Goal: Task Accomplishment & Management: Manage account settings

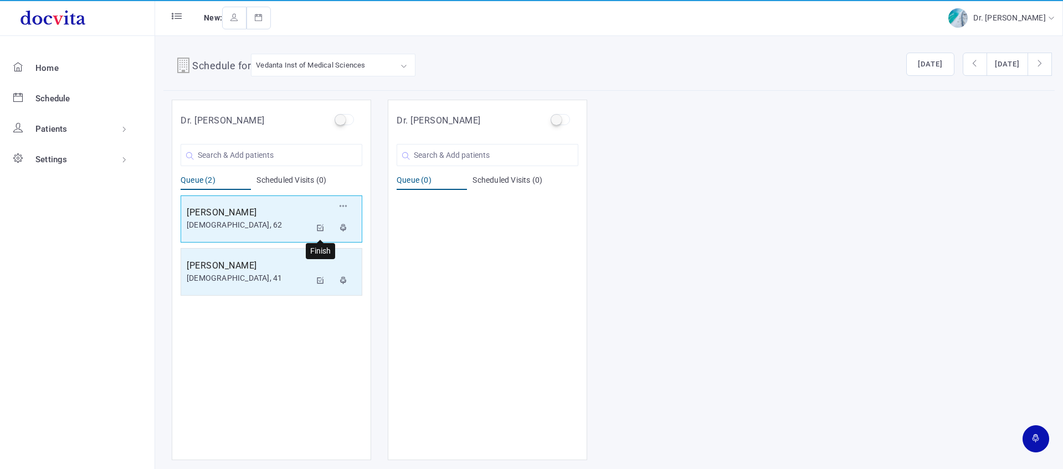
click at [324, 227] on button at bounding box center [321, 229] width 20 height 22
click at [321, 227] on icon at bounding box center [321, 227] width 8 height 7
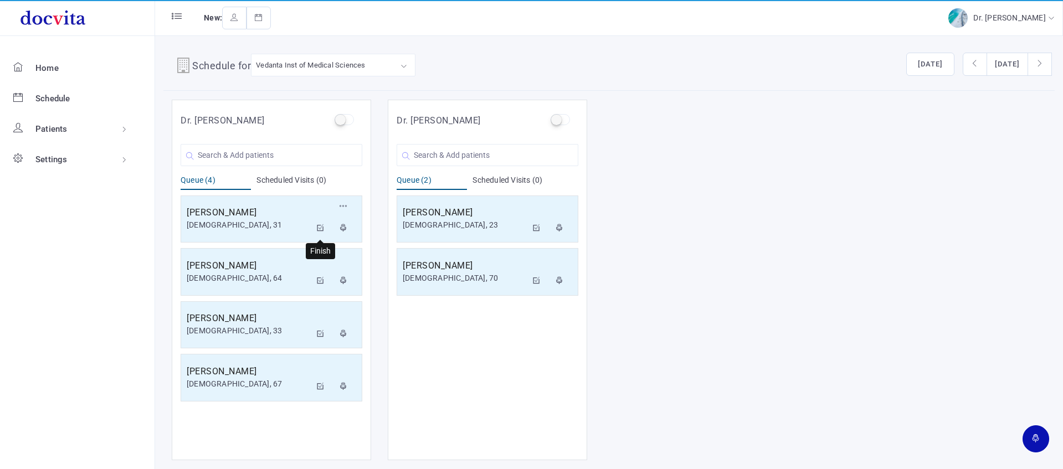
click at [319, 228] on icon at bounding box center [321, 227] width 8 height 7
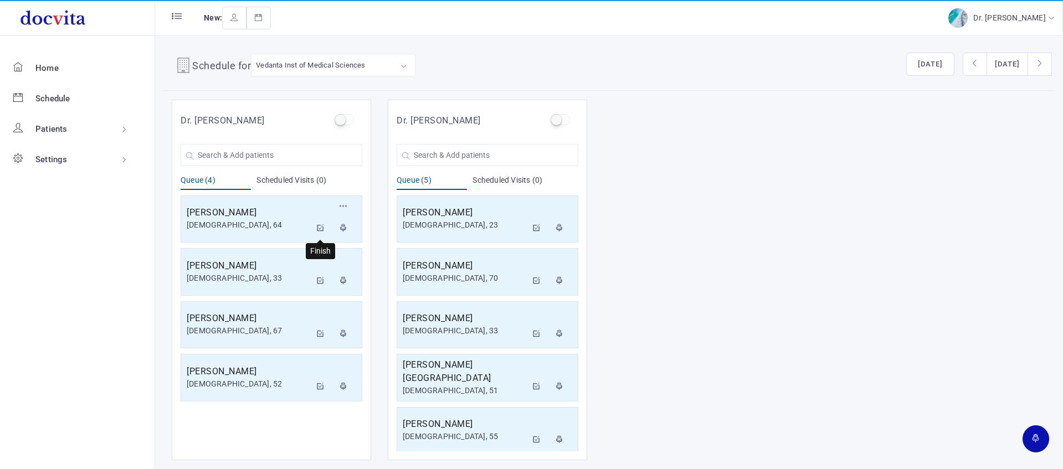
drag, startPoint x: 323, startPoint y: 225, endPoint x: 378, endPoint y: 192, distance: 64.8
click at [323, 225] on icon at bounding box center [321, 227] width 8 height 7
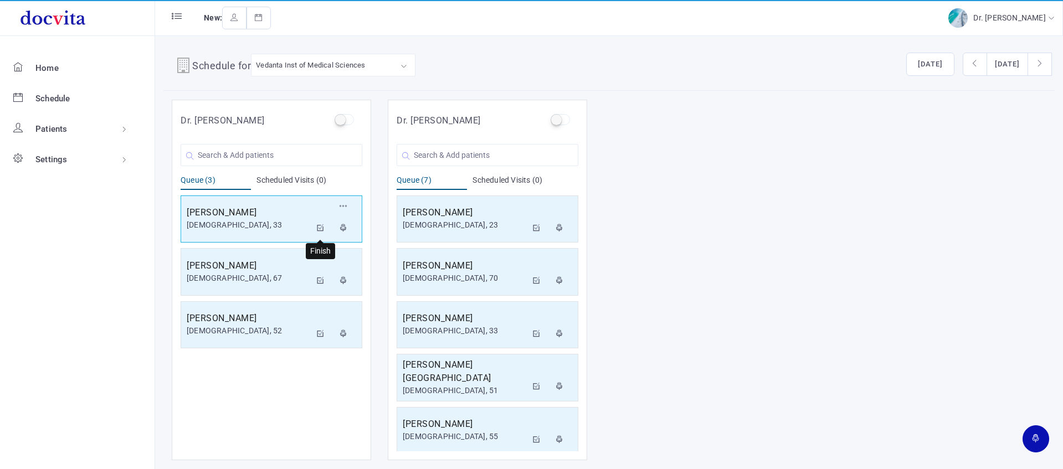
click at [318, 224] on icon at bounding box center [321, 227] width 8 height 7
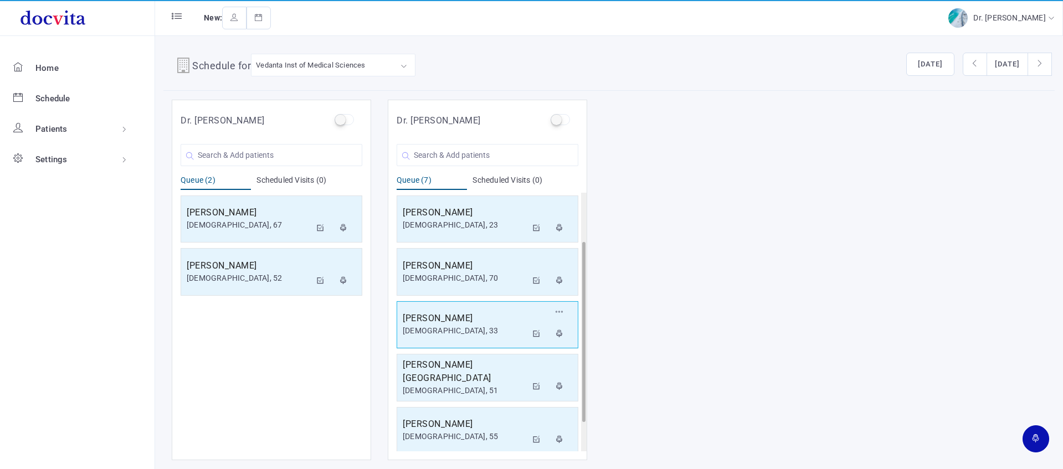
scroll to position [112, 0]
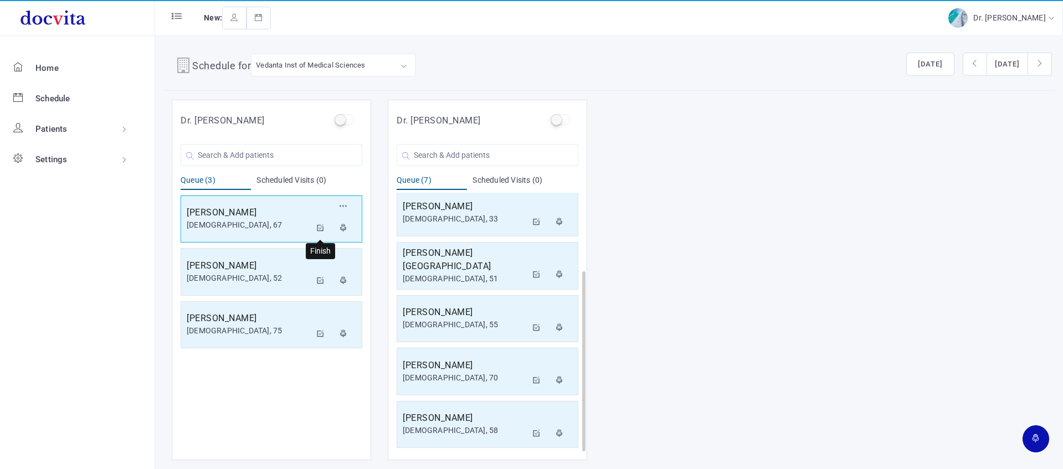
click at [319, 226] on icon at bounding box center [321, 227] width 8 height 7
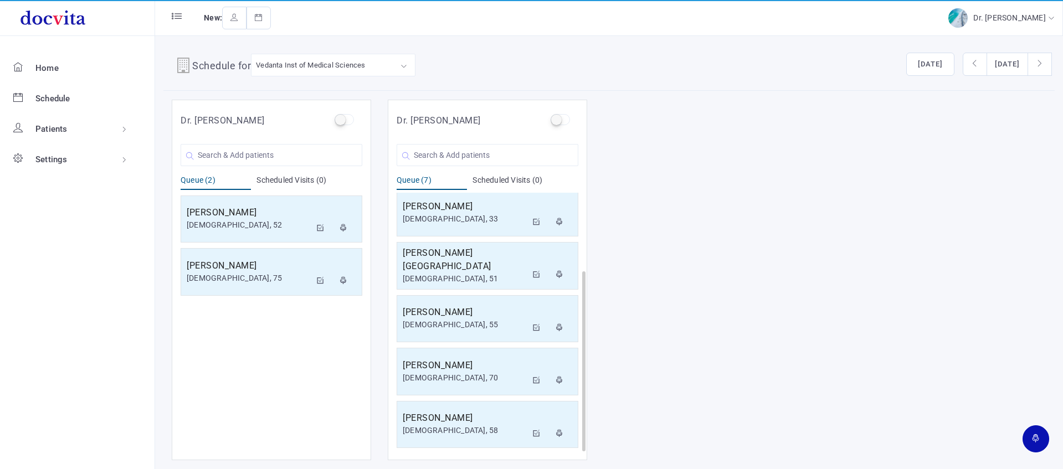
click at [809, 442] on div "Dr. [PERSON_NAME] You are Searching for ' ' New Patient Queue (2) Scheduled Vis…" at bounding box center [609, 280] width 892 height 361
click at [808, 442] on div "Dr. [PERSON_NAME] You are Searching for ' ' New Patient Queue (2) Scheduled Vis…" at bounding box center [609, 280] width 892 height 361
click at [318, 227] on icon at bounding box center [321, 227] width 8 height 7
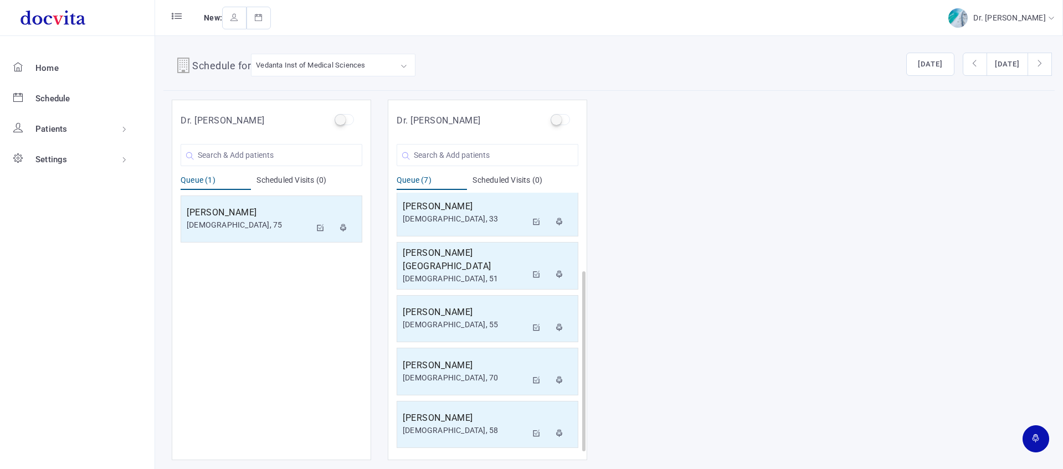
click at [342, 351] on div "[PERSON_NAME] [DEMOGRAPHIC_DATA], 75 Reschedule Cancel" at bounding box center [272, 322] width 182 height 259
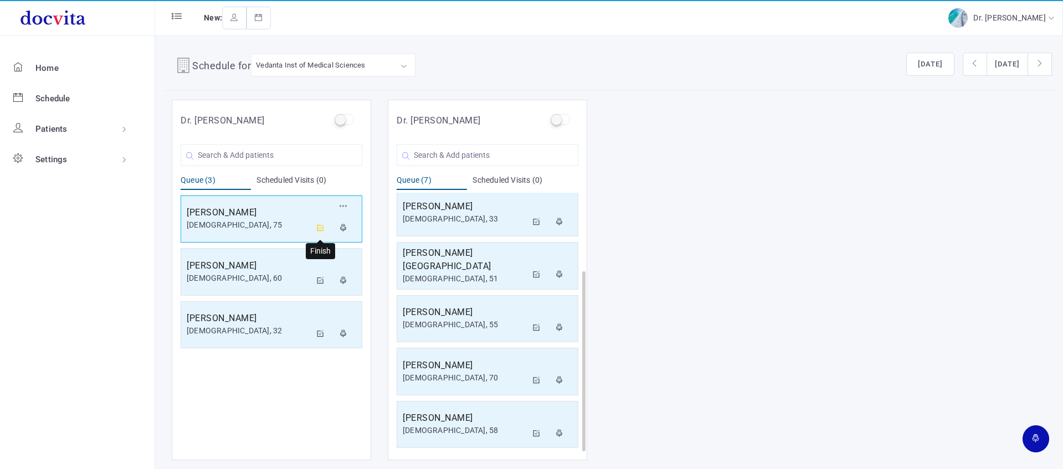
click at [320, 228] on icon at bounding box center [321, 227] width 8 height 7
